Goal: Task Accomplishment & Management: Manage account settings

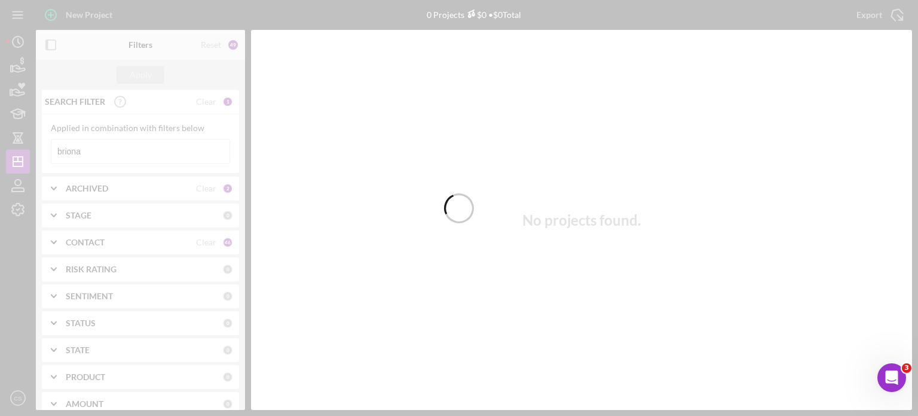
click at [106, 154] on div at bounding box center [459, 208] width 918 height 416
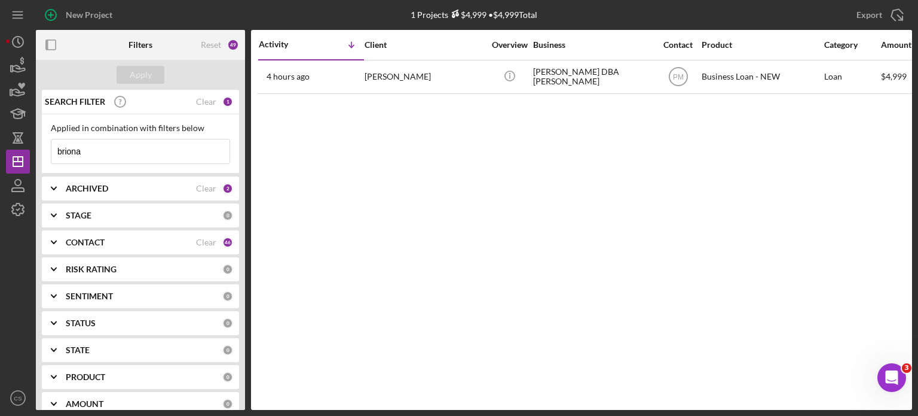
drag, startPoint x: 105, startPoint y: 149, endPoint x: 26, endPoint y: 133, distance: 80.7
click at [34, 136] on div "New Project 1 Projects $4,999 • $4,999 Total briona Export Icon/Export Filters …" at bounding box center [459, 205] width 906 height 410
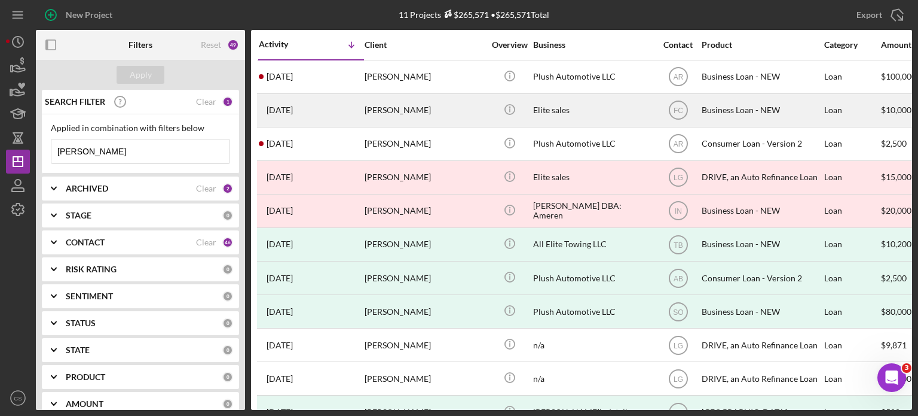
type input "[PERSON_NAME]"
click at [293, 108] on time "[DATE]" at bounding box center [280, 110] width 26 height 10
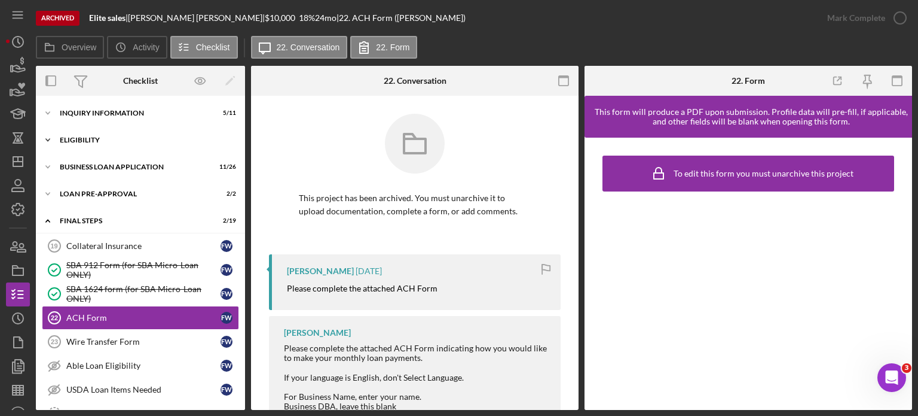
click at [48, 136] on icon "Icon/Expander" at bounding box center [48, 140] width 24 height 24
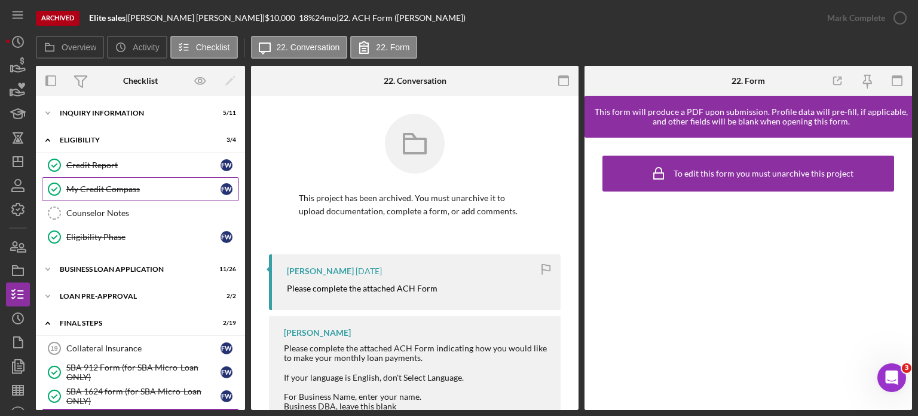
click at [84, 184] on div "My Credit Compass" at bounding box center [143, 189] width 154 height 10
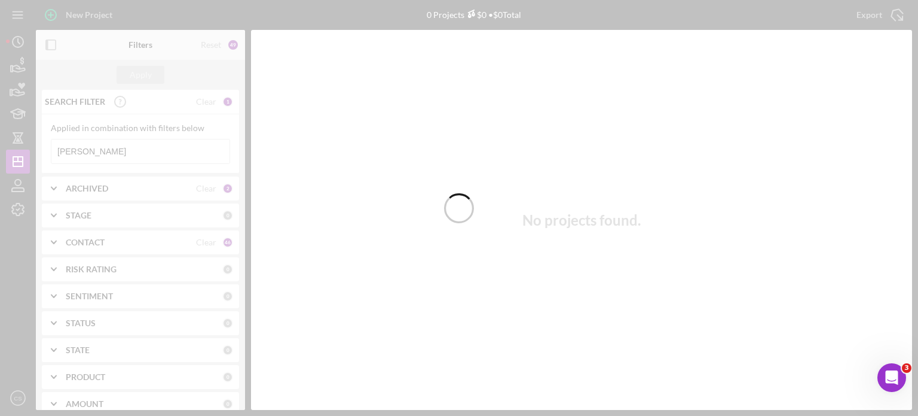
click at [124, 152] on div at bounding box center [459, 208] width 918 height 416
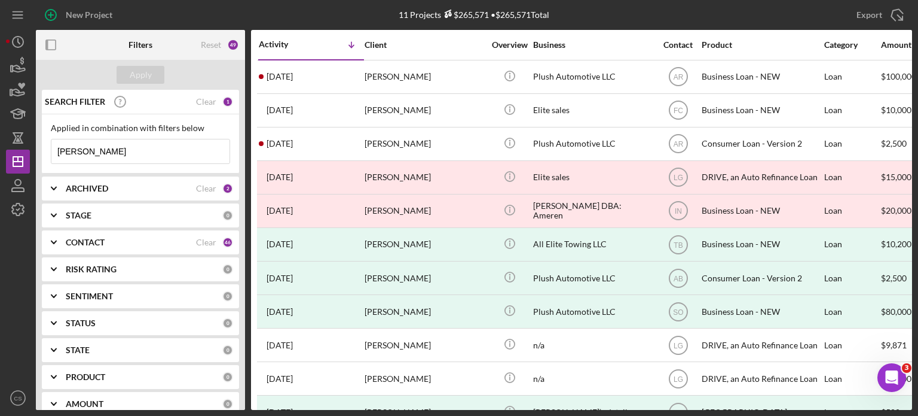
drag, startPoint x: 124, startPoint y: 152, endPoint x: 13, endPoint y: 149, distance: 111.9
click at [13, 149] on div "New Project 11 Projects $265,571 • $265,571 Total [PERSON_NAME] Export Icon/Exp…" at bounding box center [459, 205] width 906 height 410
type input "loreal"
click at [122, 73] on button "Apply" at bounding box center [141, 75] width 48 height 18
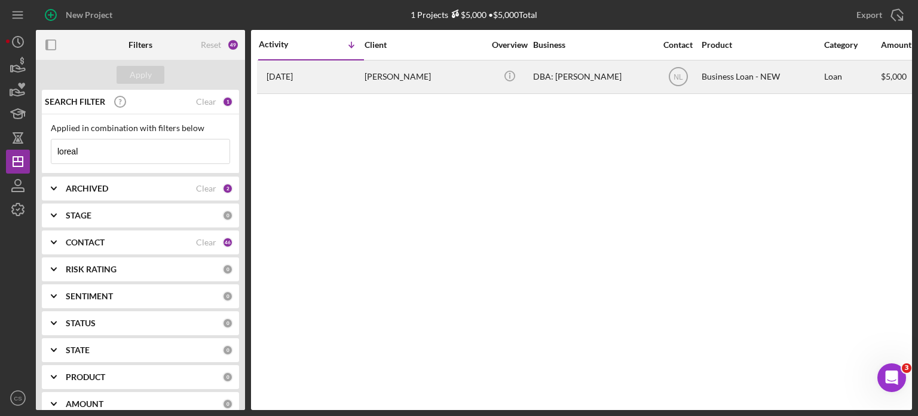
click at [273, 76] on time "[DATE]" at bounding box center [280, 77] width 26 height 10
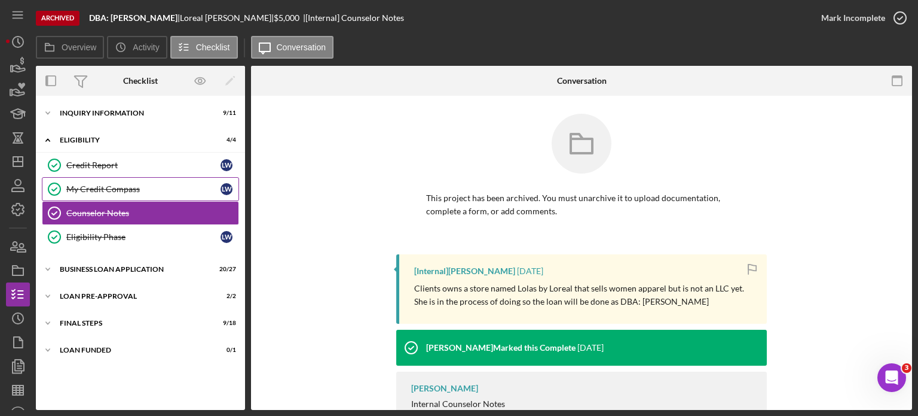
click at [80, 187] on div "My Credit Compass" at bounding box center [143, 189] width 154 height 10
